Goal: Information Seeking & Learning: Learn about a topic

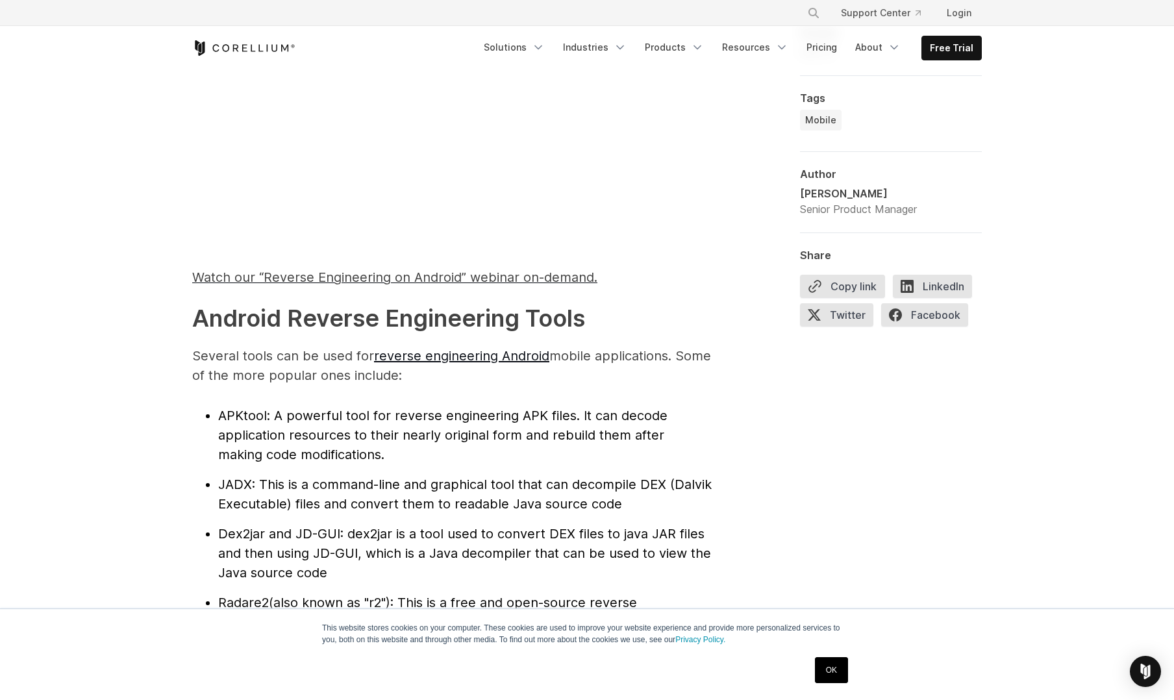
scroll to position [1299, 0]
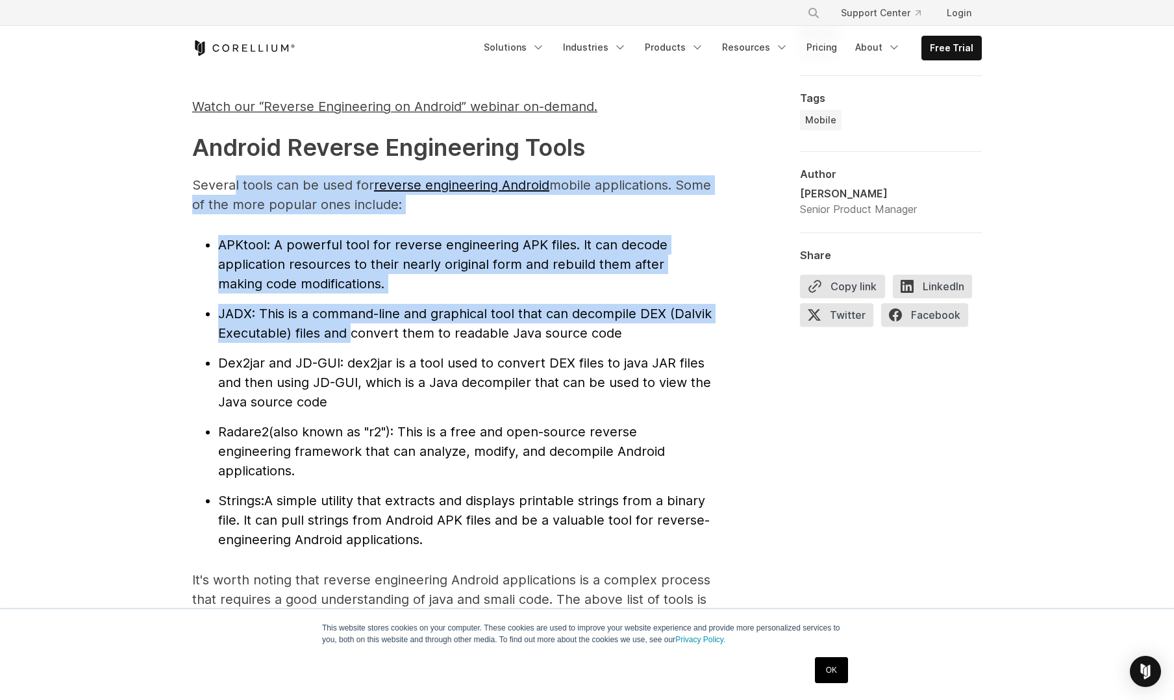
drag, startPoint x: 235, startPoint y: 187, endPoint x: 359, endPoint y: 347, distance: 202.7
click at [359, 347] on ul "APKtool : A powerful tool for reverse engineering APK files. It can decode appl…" at bounding box center [451, 392] width 519 height 314
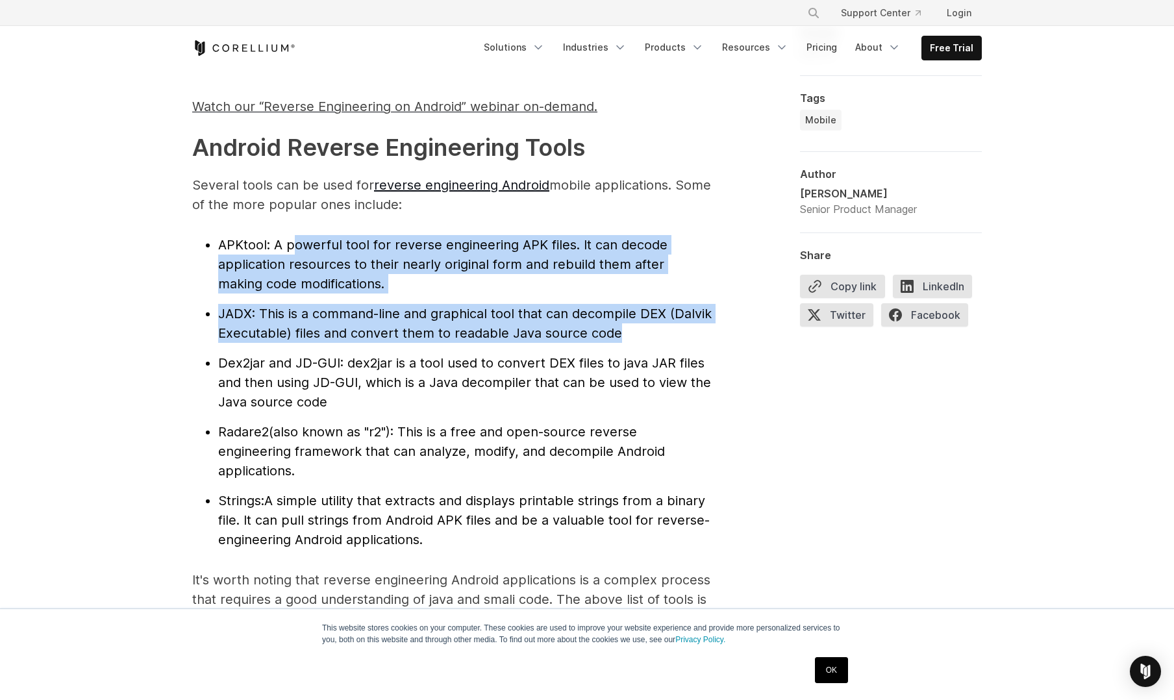
drag, startPoint x: 366, startPoint y: 352, endPoint x: 289, endPoint y: 230, distance: 144.4
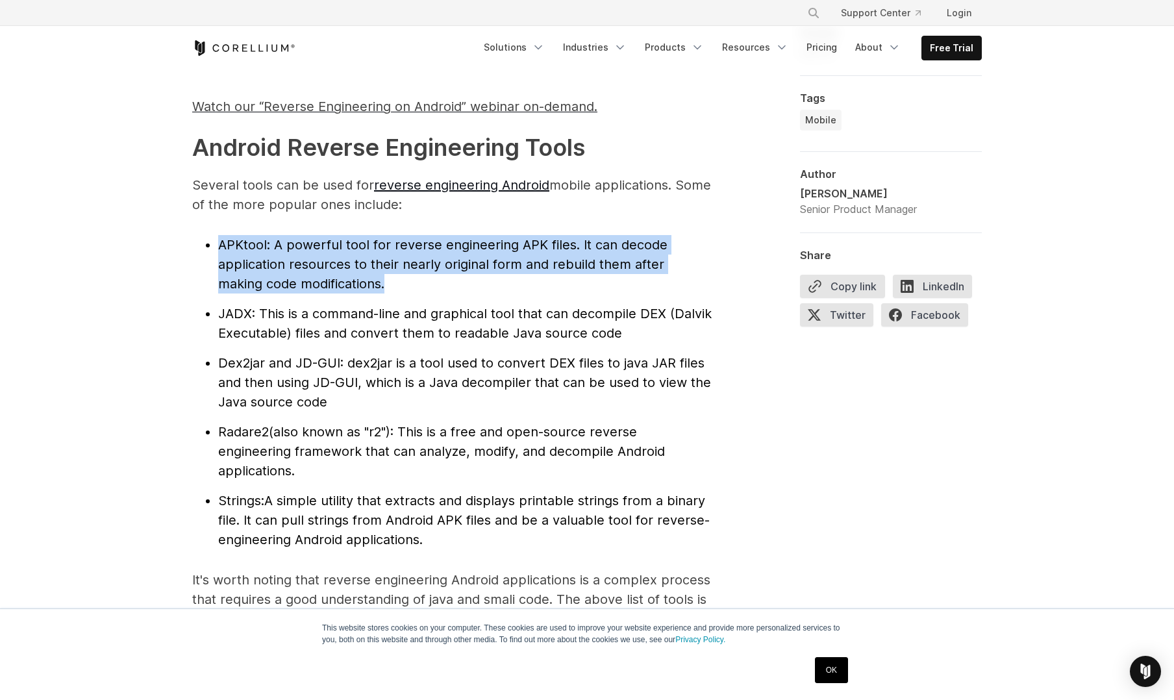
drag, startPoint x: 269, startPoint y: 230, endPoint x: 367, endPoint y: 287, distance: 114.0
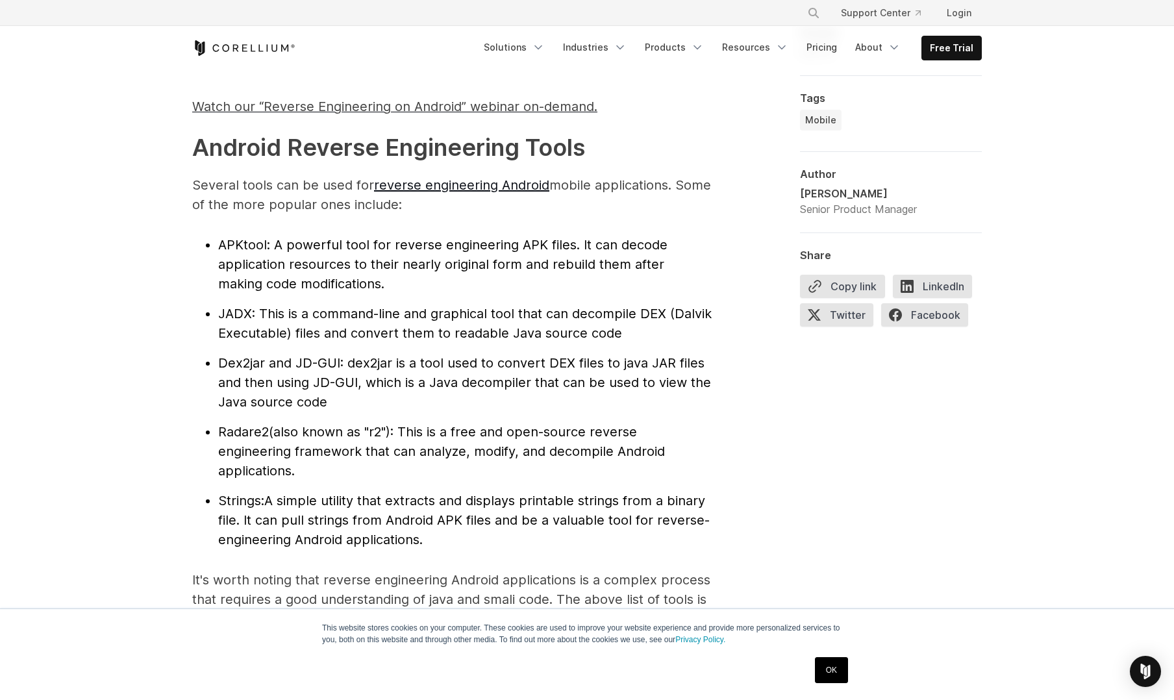
click at [368, 287] on li "APKtool : A powerful tool for reverse engineering APK files. It can decode appl…" at bounding box center [464, 264] width 493 height 58
click at [242, 236] on li "APKtool : A powerful tool for reverse engineering APK files. It can decode appl…" at bounding box center [464, 264] width 493 height 58
copy span "APKtool"
